Goal: Obtain resource: Obtain resource

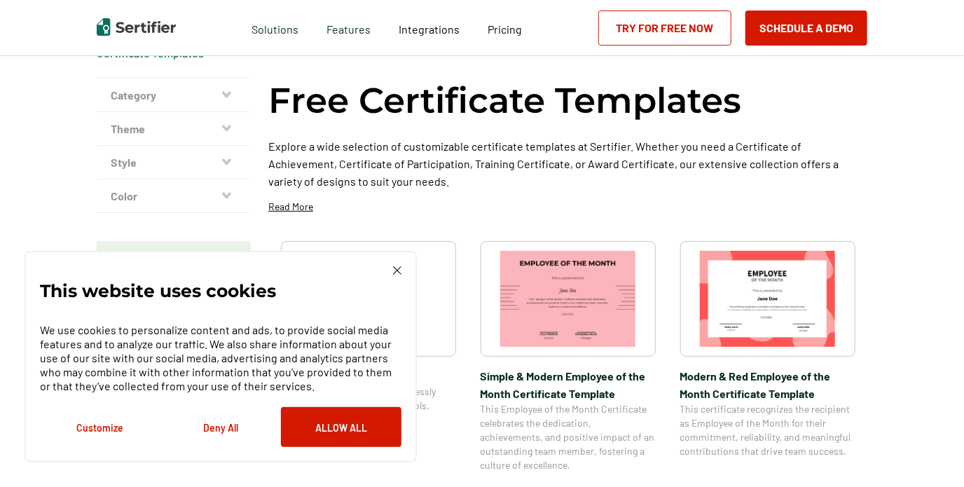
scroll to position [69, 0]
click at [108, 431] on button "Customize" at bounding box center [100, 427] width 120 height 40
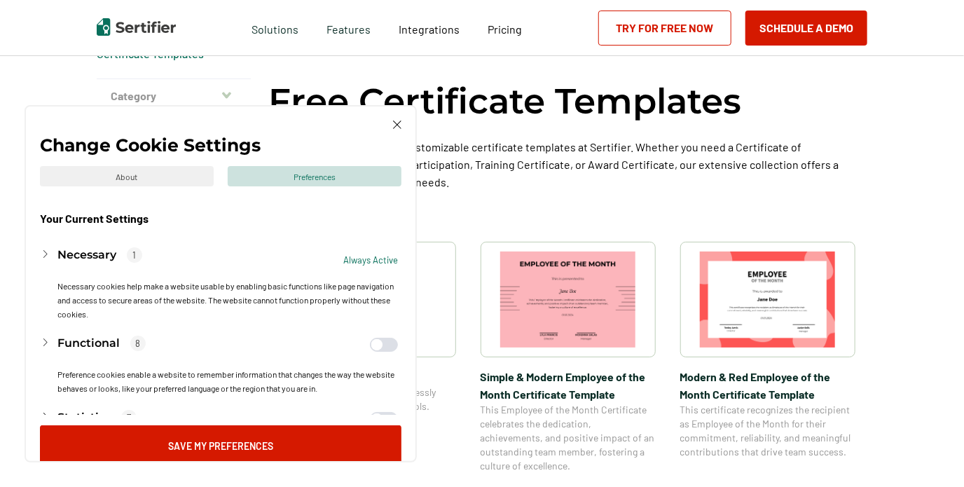
click at [389, 343] on span "button" at bounding box center [384, 345] width 28 height 14
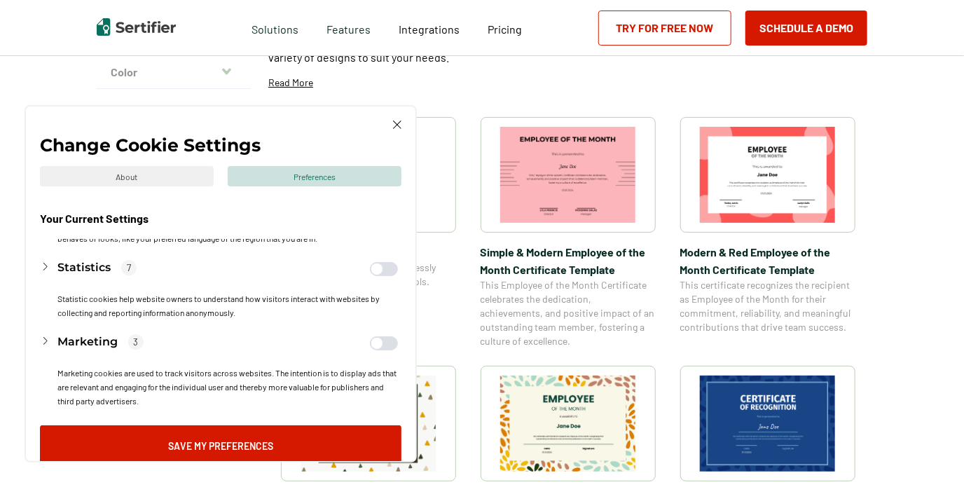
scroll to position [221, 0]
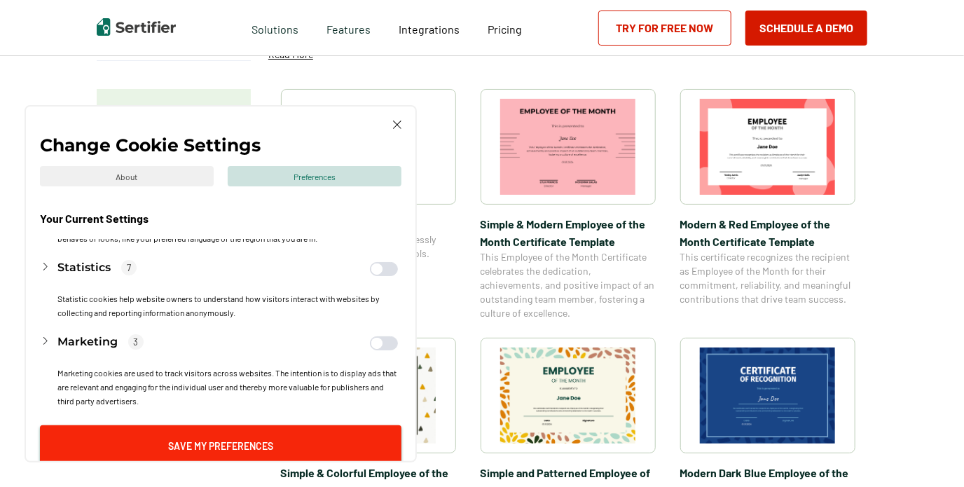
click at [255, 447] on button "Save My Preferences" at bounding box center [220, 445] width 361 height 40
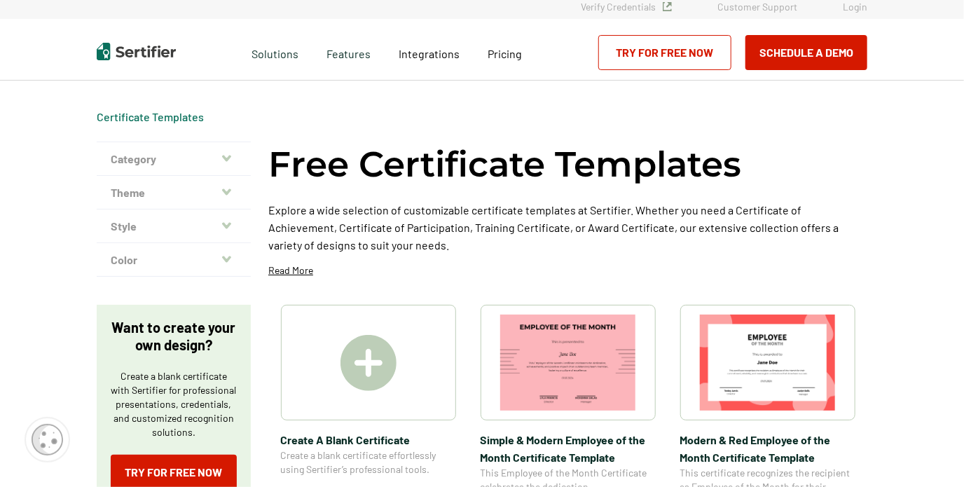
scroll to position [0, 0]
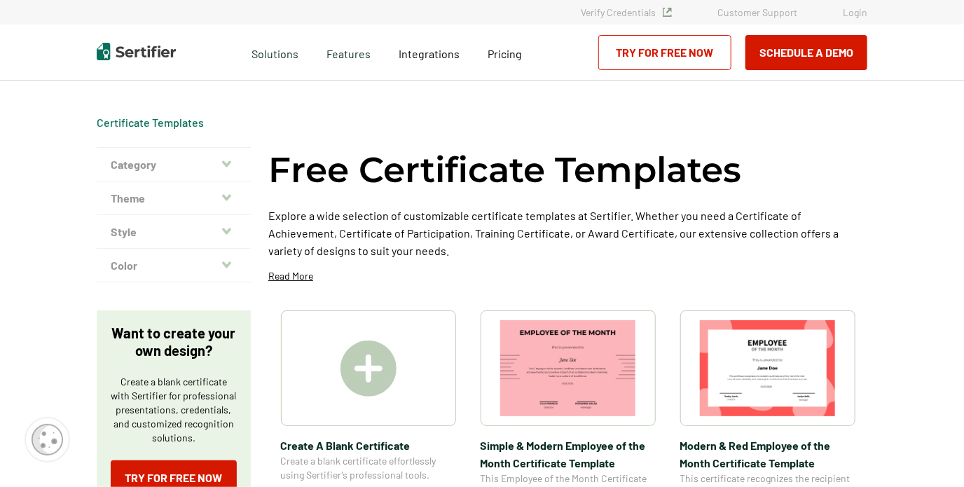
click at [228, 164] on icon "button" at bounding box center [226, 163] width 9 height 6
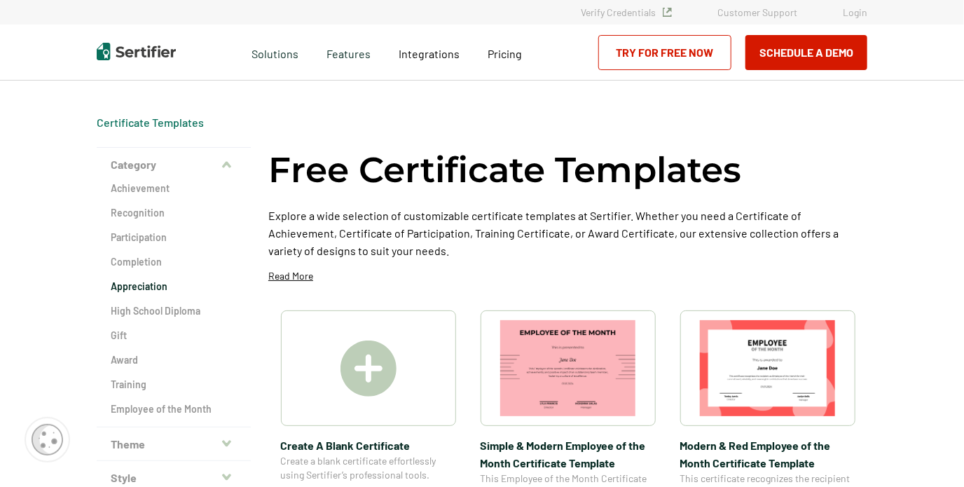
click at [160, 284] on h2 "Appreciation" at bounding box center [174, 286] width 126 height 14
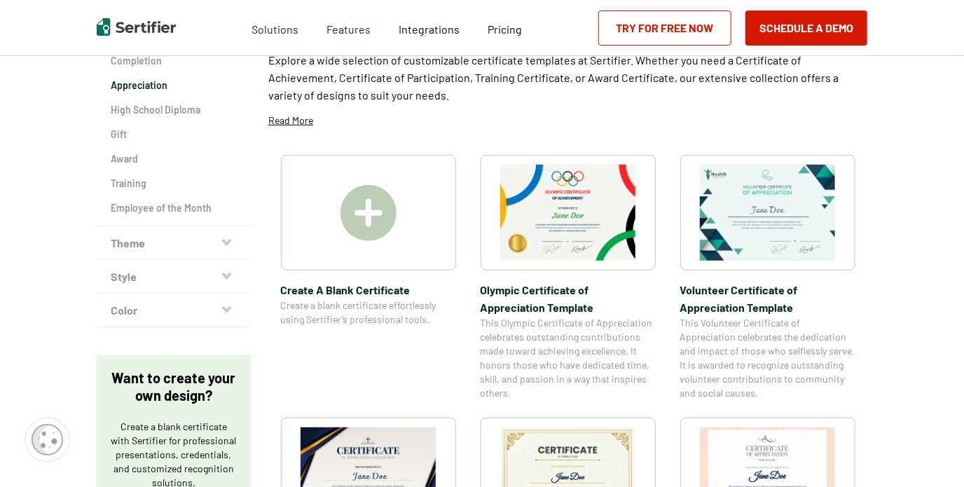
scroll to position [202, 0]
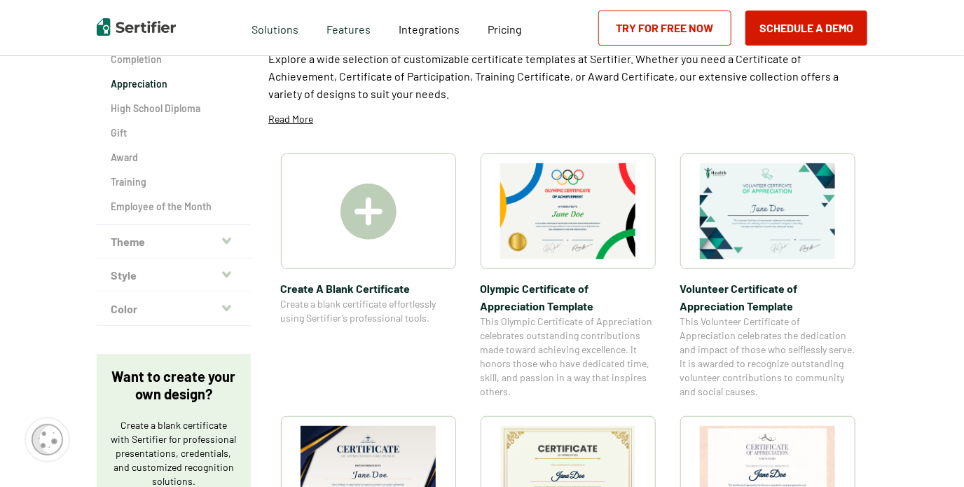
click at [210, 238] on button "Theme" at bounding box center [174, 242] width 154 height 34
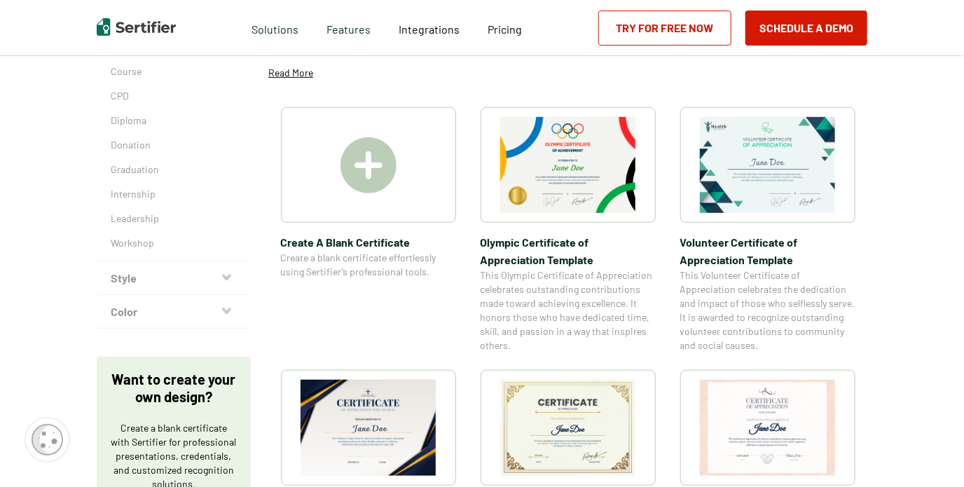
scroll to position [249, 0]
click at [223, 270] on button "Style" at bounding box center [174, 278] width 154 height 34
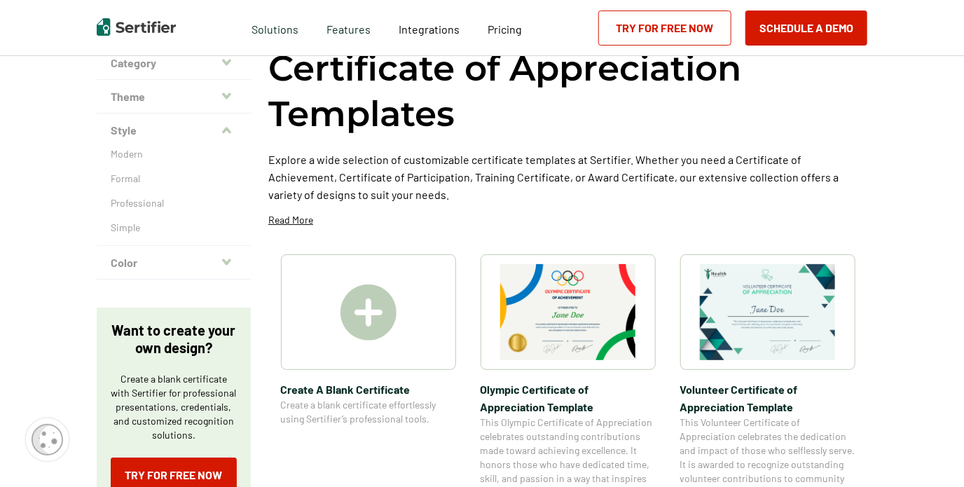
scroll to position [100, 0]
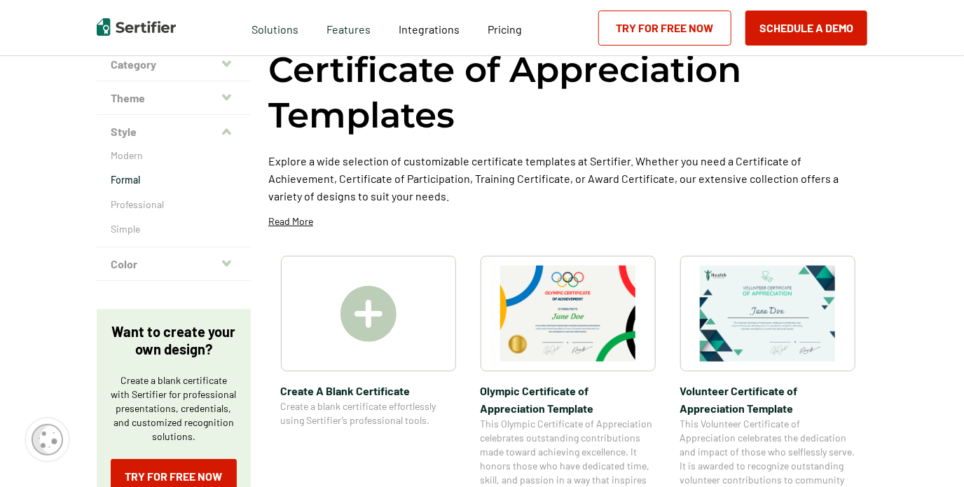
click at [132, 183] on p "Formal" at bounding box center [174, 180] width 126 height 14
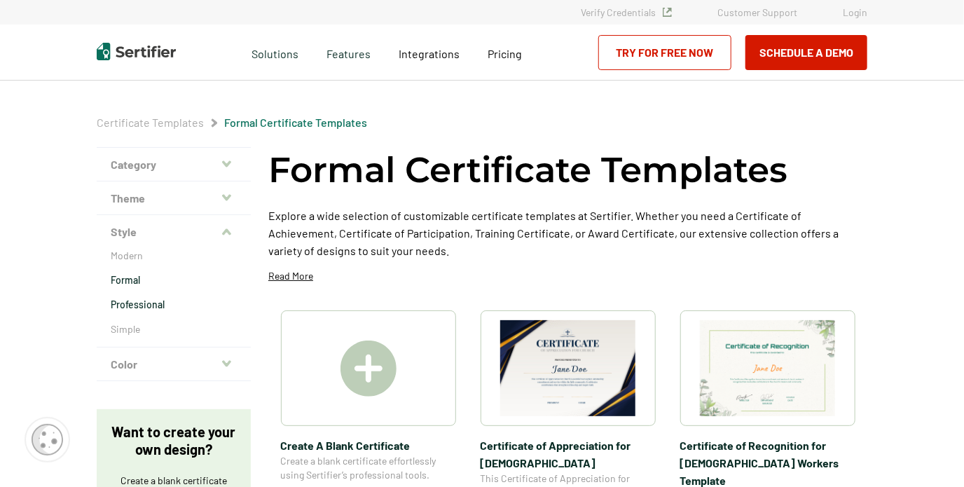
click at [150, 303] on p "Professional" at bounding box center [174, 305] width 126 height 14
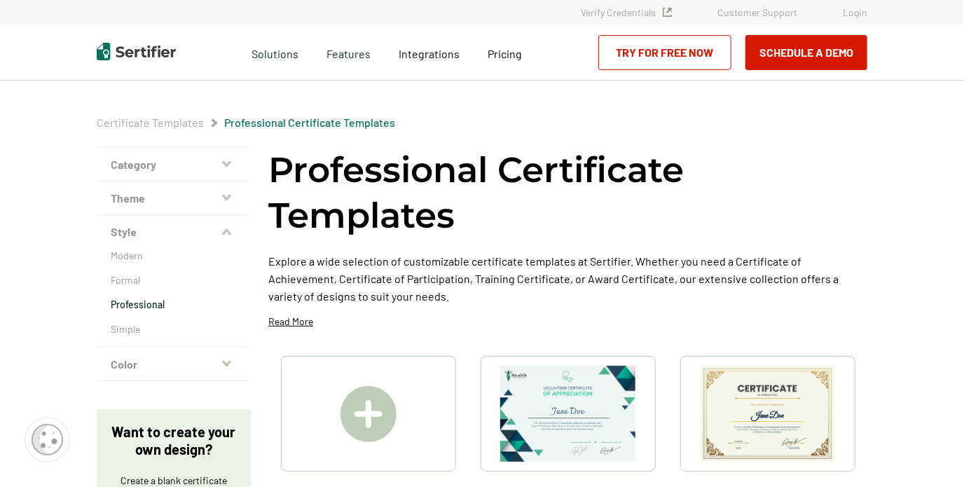
click at [803, 431] on img at bounding box center [768, 414] width 136 height 96
